Goal: Information Seeking & Learning: Compare options

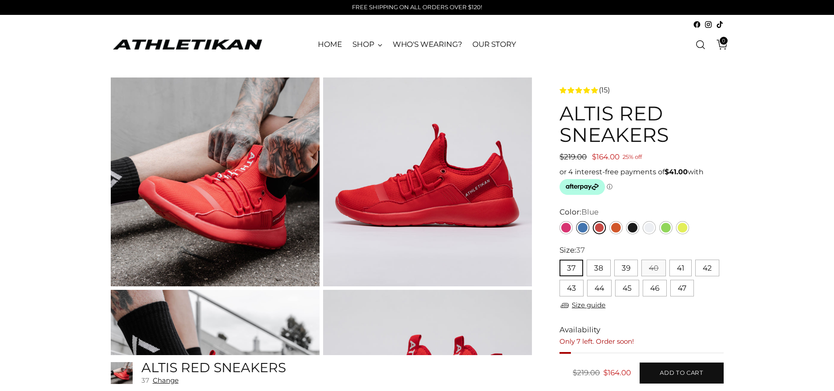
click at [583, 225] on link "Blue" at bounding box center [582, 227] width 13 height 13
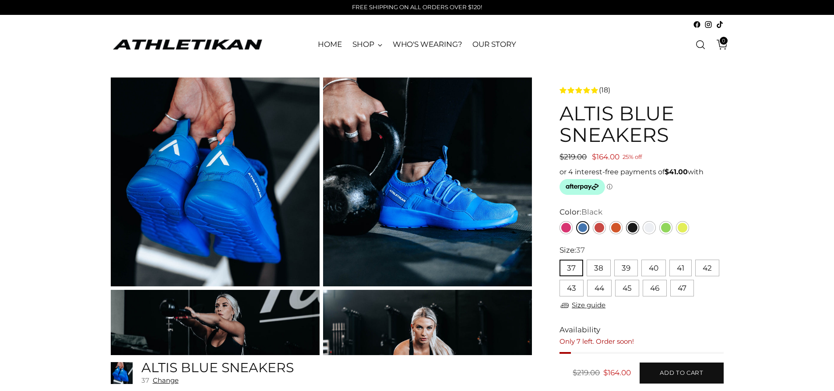
click at [633, 230] on link "Black" at bounding box center [632, 227] width 13 height 13
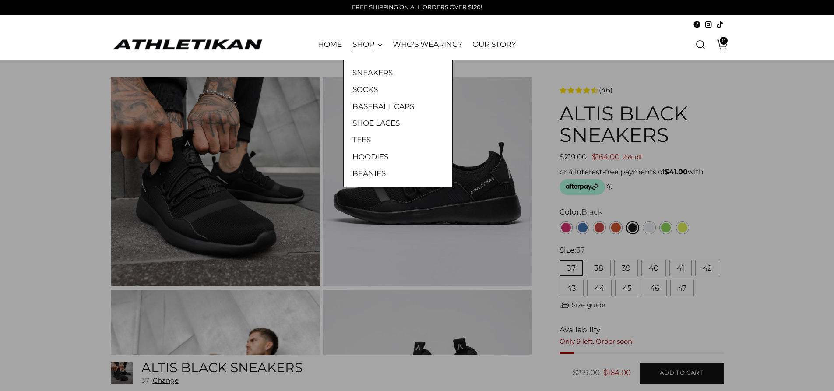
click at [365, 44] on link "SHOP" at bounding box center [368, 44] width 30 height 19
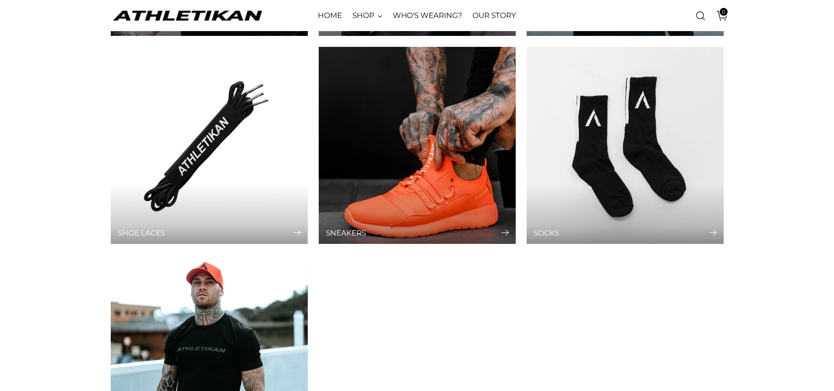
scroll to position [350, 0]
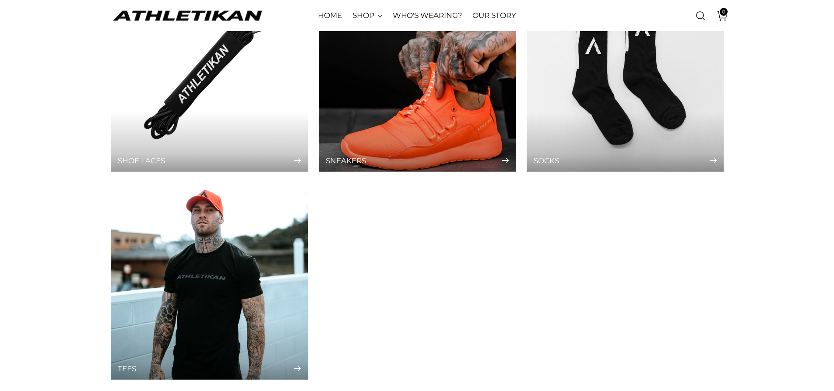
click at [418, 133] on div "Sneakers" at bounding box center [417, 142] width 197 height 60
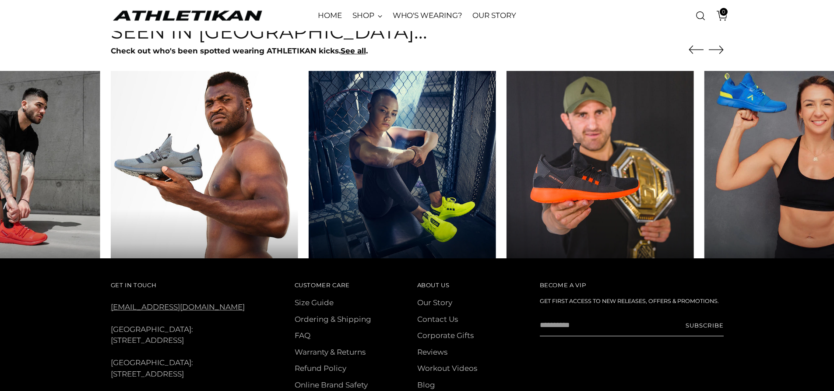
scroll to position [657, 0]
